Goal: Task Accomplishment & Management: Use online tool/utility

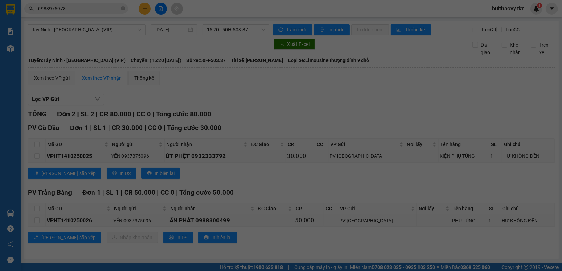
scroll to position [4, 0]
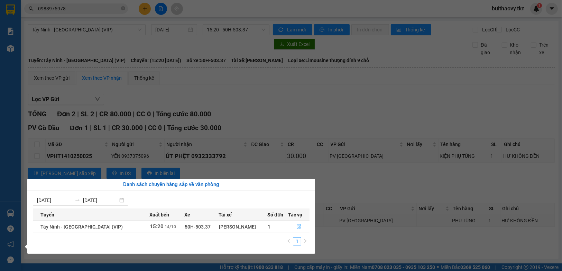
click at [299, 226] on icon "file-done" at bounding box center [298, 226] width 5 height 5
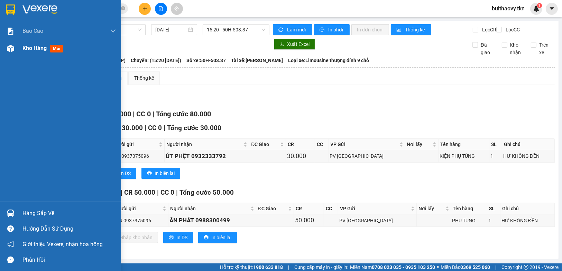
click at [16, 54] on div "Kho hàng mới" at bounding box center [60, 48] width 121 height 17
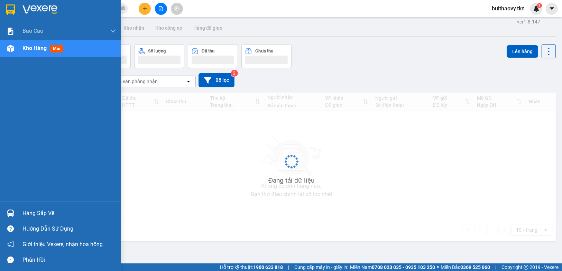
click at [10, 213] on img at bounding box center [10, 213] width 7 height 7
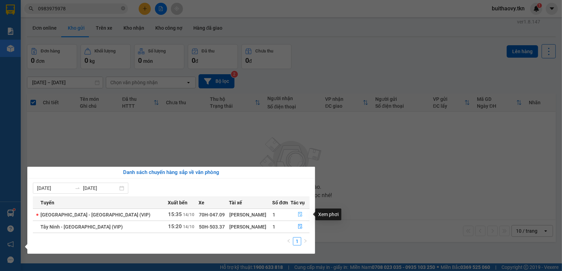
click at [298, 217] on span "file-done" at bounding box center [300, 215] width 5 height 6
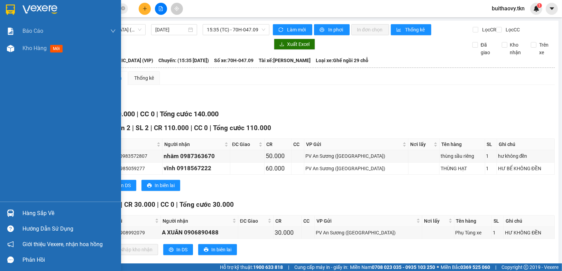
click at [8, 218] on div at bounding box center [10, 213] width 12 height 12
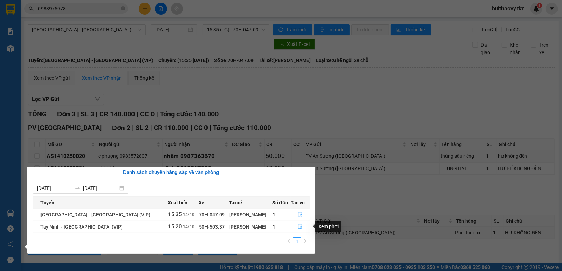
click at [294, 229] on button "button" at bounding box center [300, 227] width 18 height 11
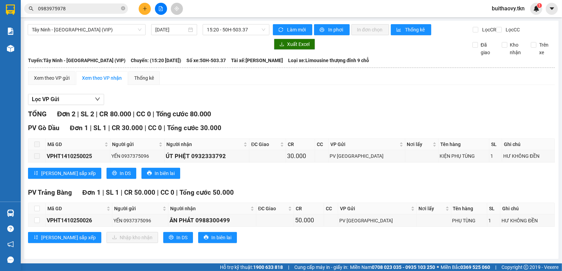
click at [41, 214] on th at bounding box center [36, 208] width 17 height 11
click at [37, 212] on input "checkbox" at bounding box center [37, 209] width 6 height 6
checkbox input "true"
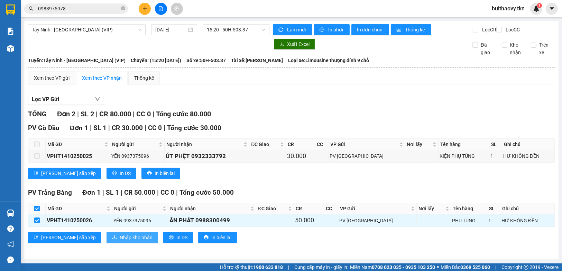
click at [112, 240] on icon "download" at bounding box center [114, 237] width 5 height 5
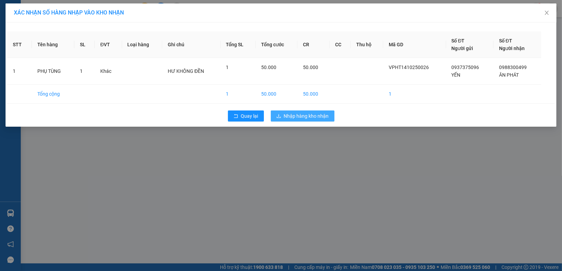
click at [292, 118] on span "Nhập hàng kho nhận" at bounding box center [306, 116] width 45 height 8
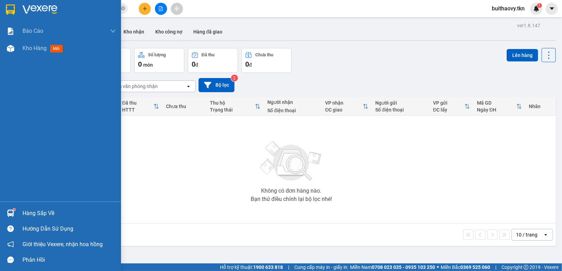
click at [2, 212] on div "Hàng sắp về" at bounding box center [60, 214] width 121 height 16
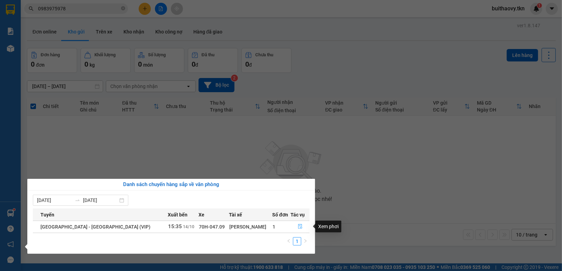
click at [298, 225] on icon "file-done" at bounding box center [300, 226] width 5 height 5
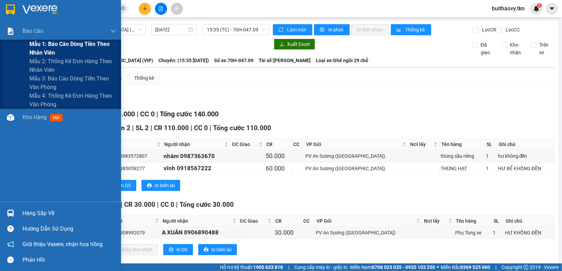
click at [41, 51] on span "Mẫu 1: Báo cáo dòng tiền theo nhân viên" at bounding box center [72, 48] width 86 height 17
